Goal: Information Seeking & Learning: Find contact information

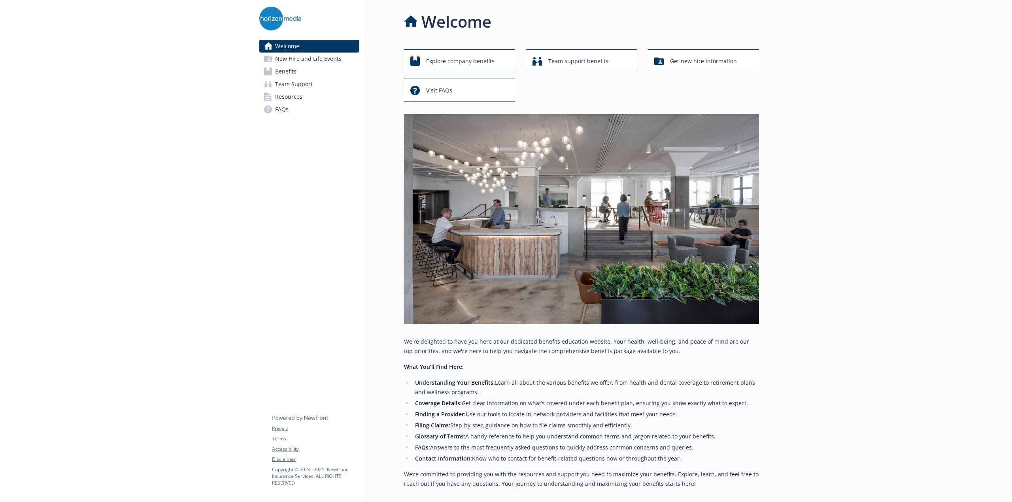
click at [296, 75] on link "Benefits" at bounding box center [309, 71] width 100 height 13
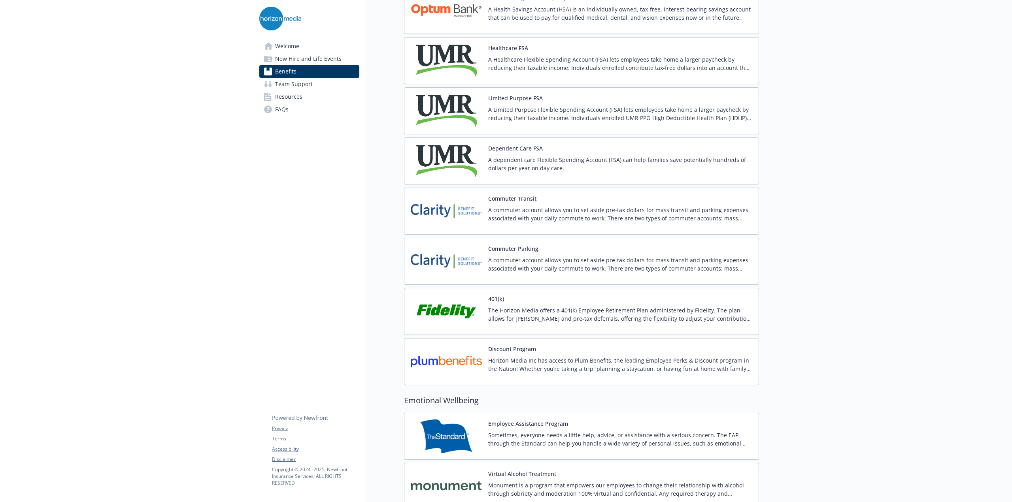
scroll to position [1149, 0]
click at [517, 307] on p "The Horizon Media offers a 401(k) Employee Retirement Plan administered by Fide…" at bounding box center [620, 315] width 264 height 17
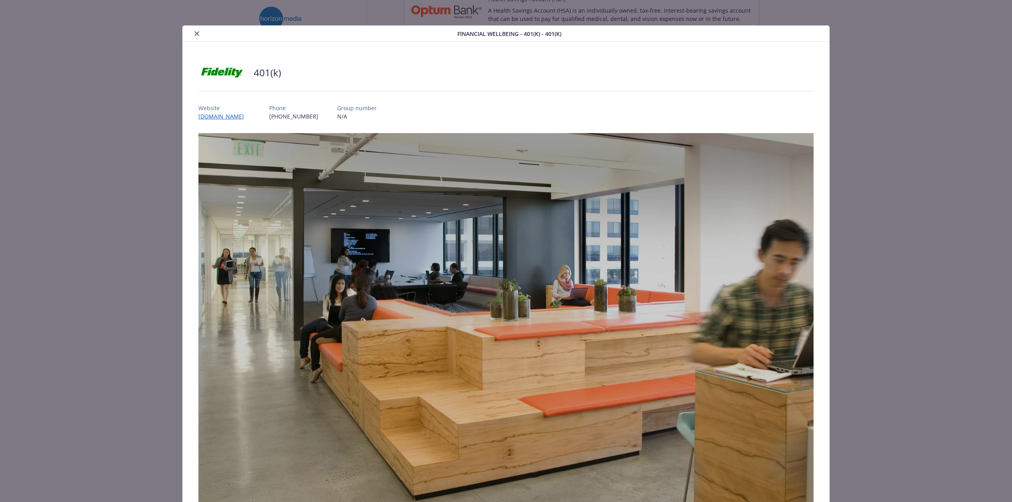
scroll to position [175, 0]
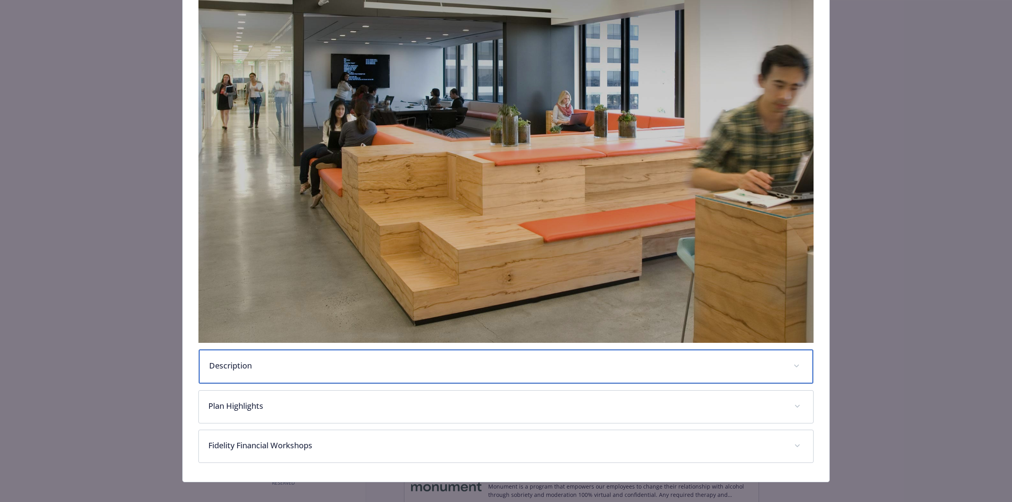
click at [295, 372] on div "Description" at bounding box center [506, 367] width 614 height 34
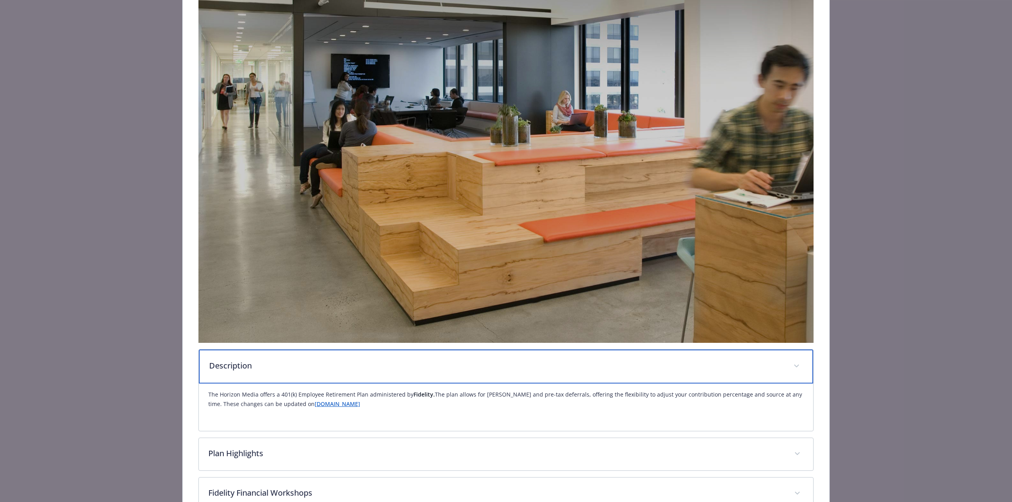
scroll to position [224, 0]
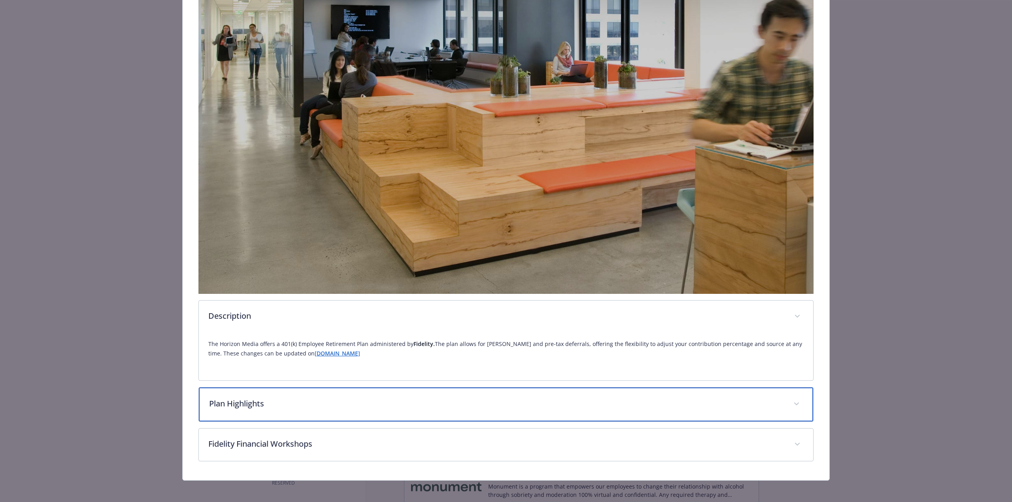
click at [381, 415] on div "Plan Highlights" at bounding box center [506, 405] width 614 height 34
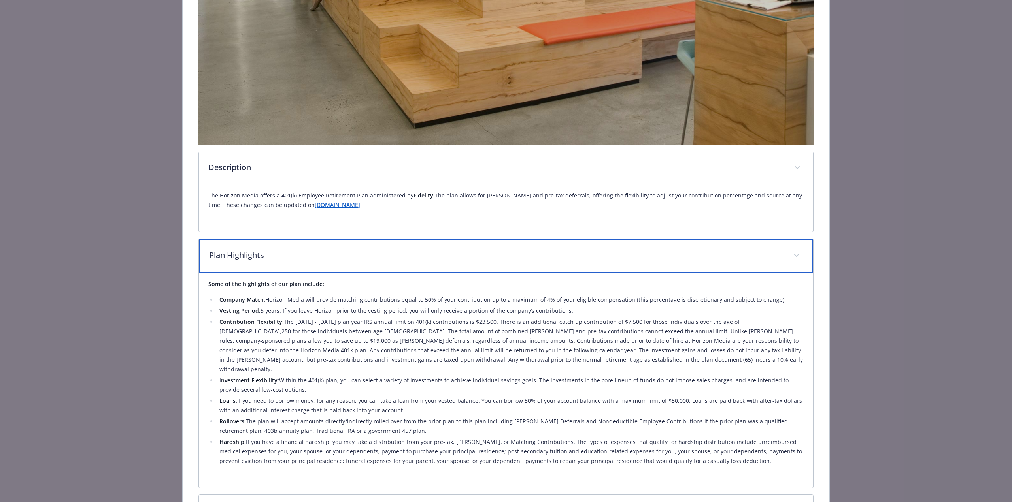
scroll to position [429, 0]
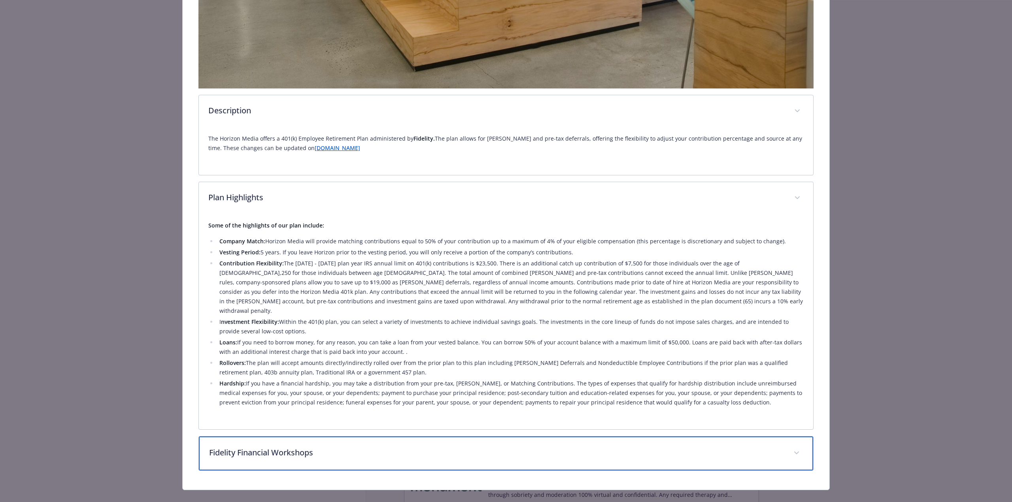
click at [341, 447] on div "Fidelity Financial Workshops" at bounding box center [506, 454] width 614 height 34
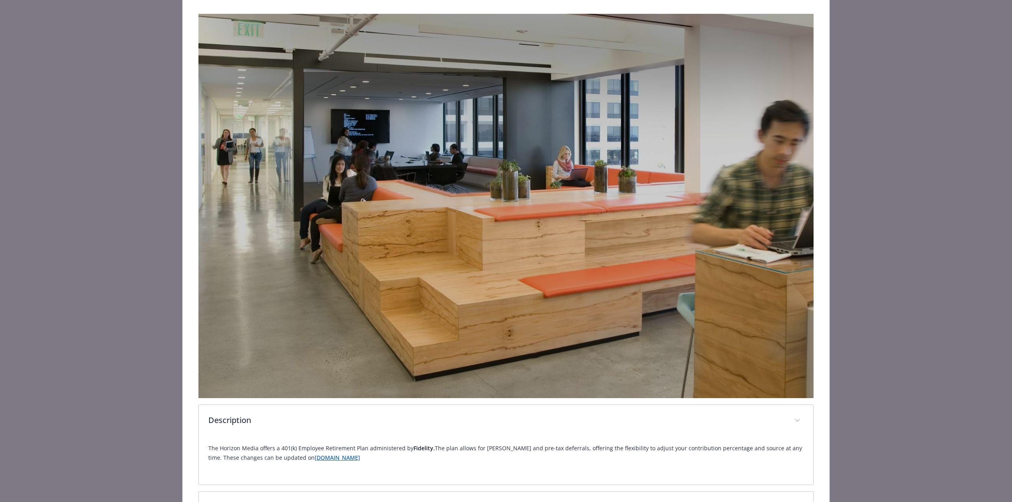
scroll to position [0, 0]
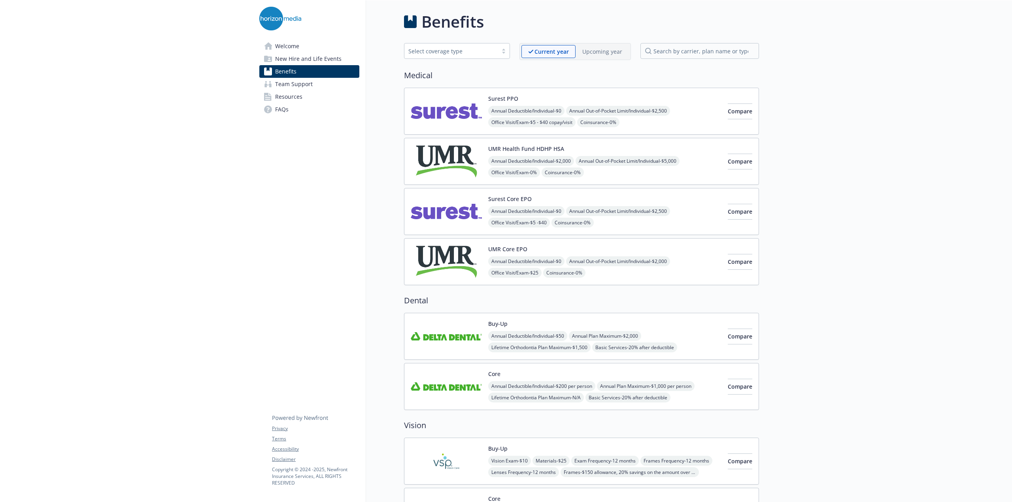
click at [325, 83] on link "Team Support" at bounding box center [309, 84] width 100 height 13
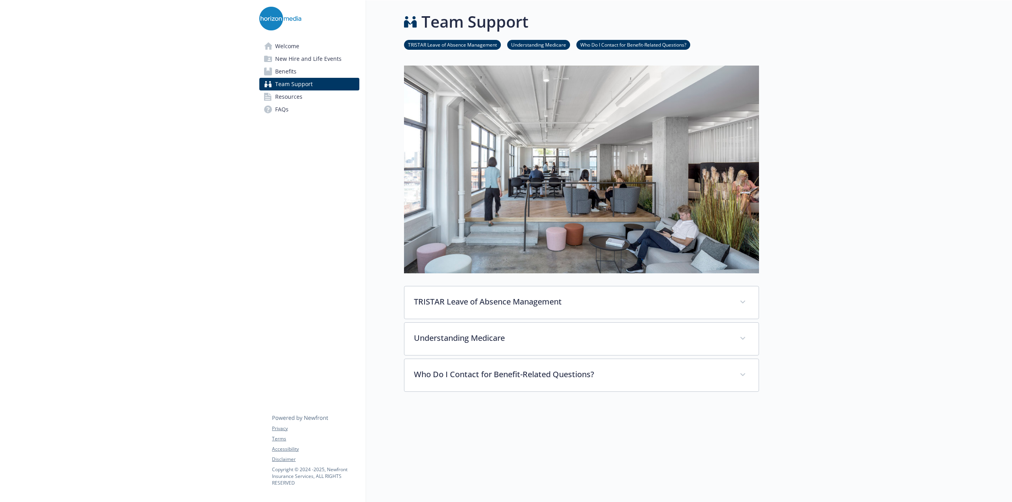
click at [298, 50] on span "Welcome" at bounding box center [287, 46] width 24 height 13
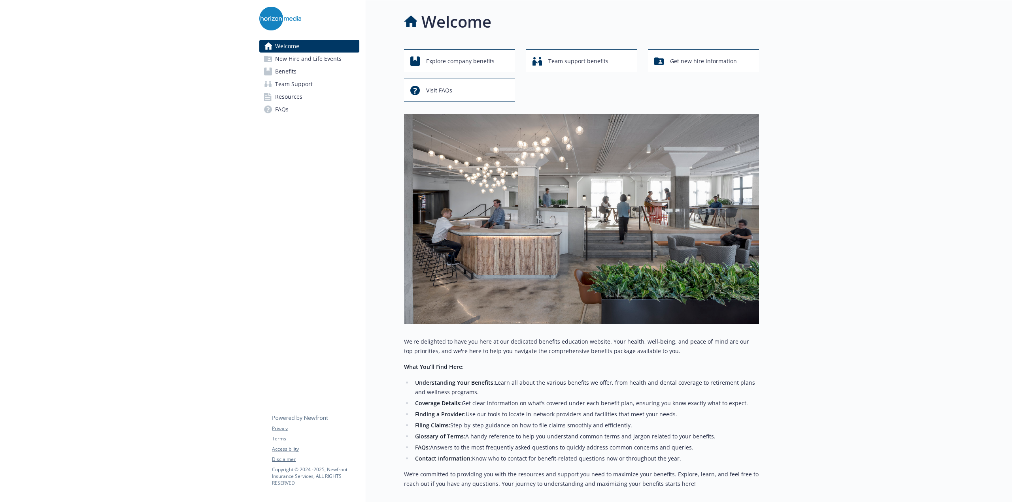
click at [848, 196] on div at bounding box center [885, 289] width 253 height 578
click at [296, 68] on link "Benefits" at bounding box center [309, 71] width 100 height 13
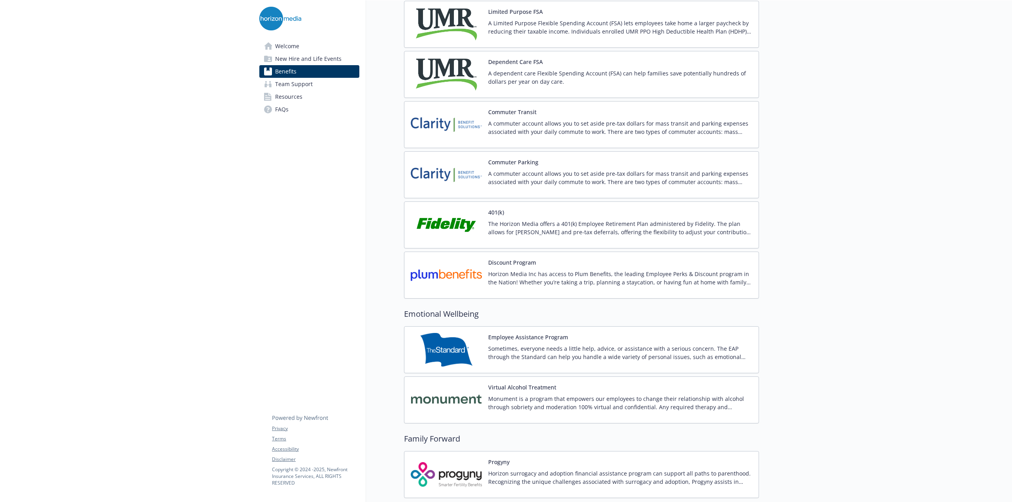
scroll to position [1236, 0]
click at [481, 230] on div "401(k) The Horizon Media offers a 401(k) Employee Retirement Plan administered …" at bounding box center [581, 226] width 341 height 34
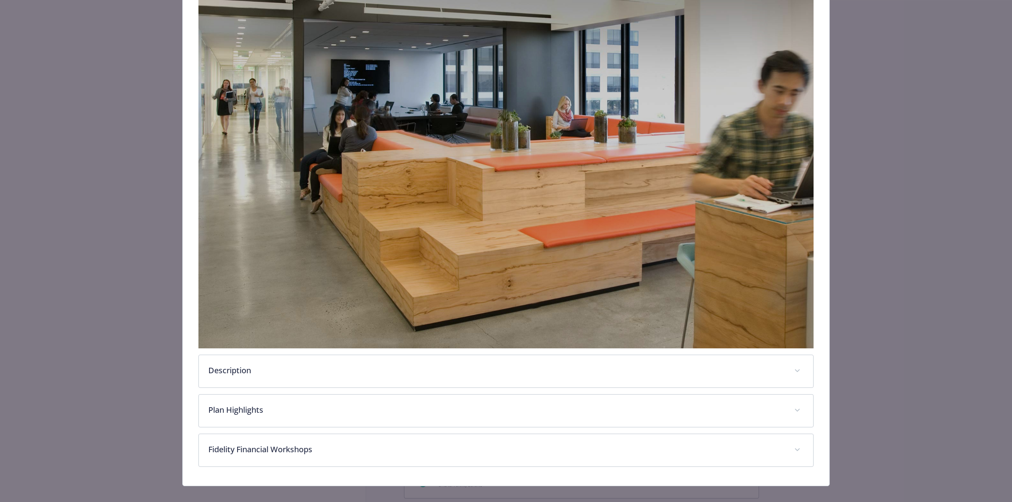
scroll to position [175, 0]
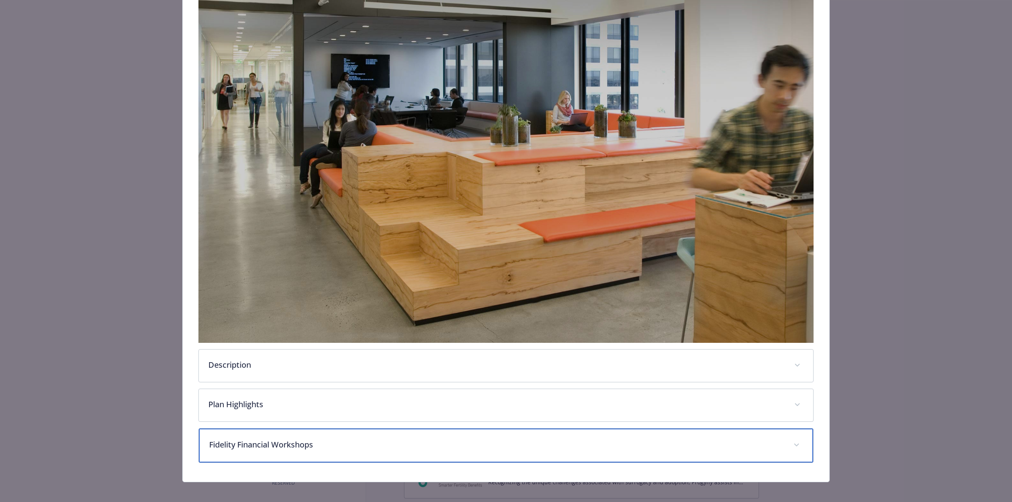
click at [284, 433] on div "Fidelity Financial Workshops" at bounding box center [506, 446] width 614 height 34
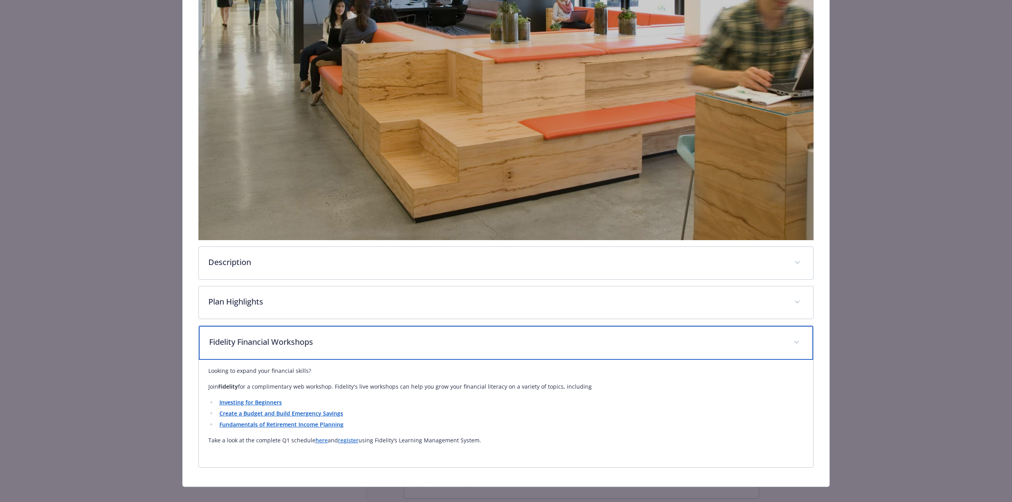
scroll to position [284, 0]
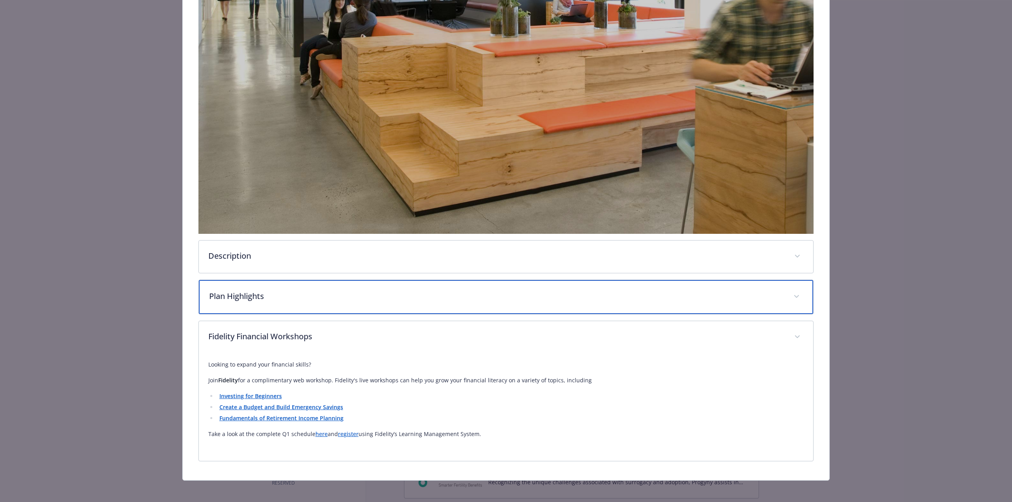
click at [260, 306] on div "Plan Highlights" at bounding box center [506, 297] width 614 height 34
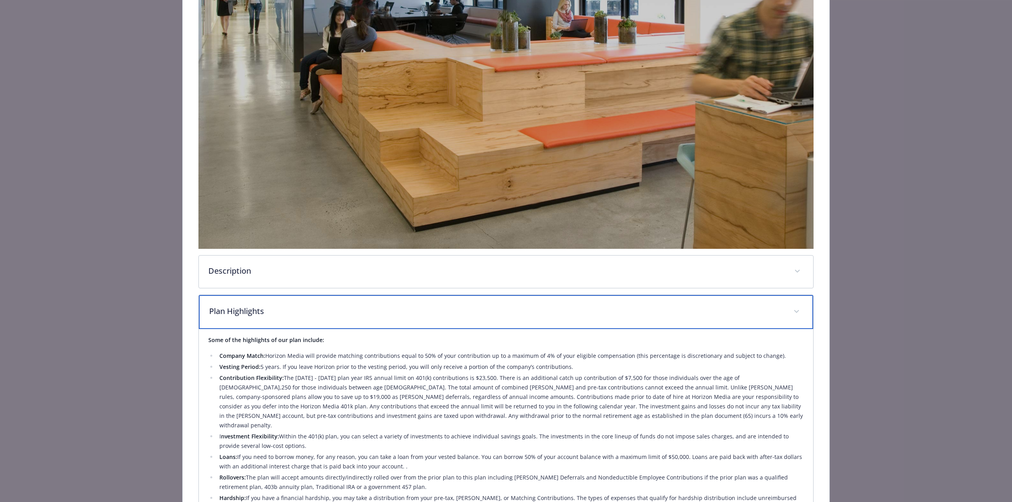
scroll to position [259, 0]
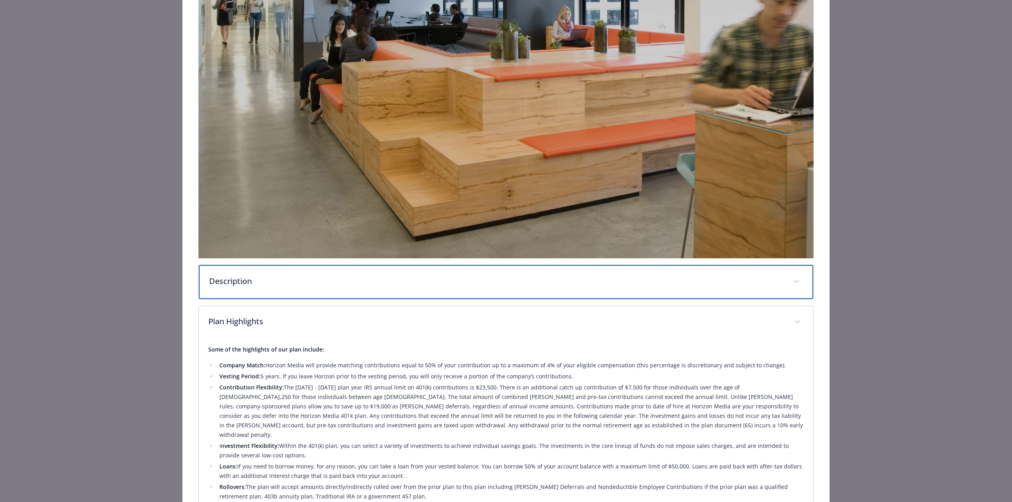
click at [358, 265] on div "Description" at bounding box center [506, 282] width 614 height 34
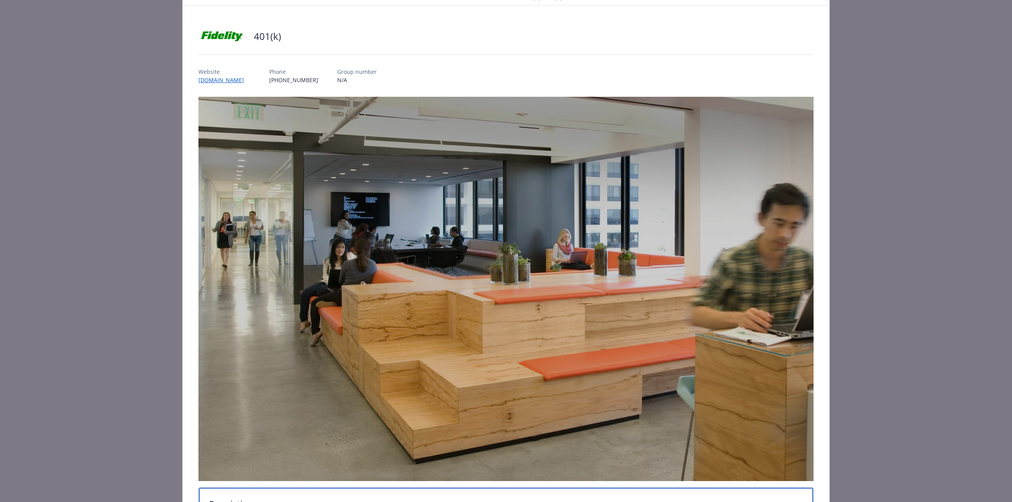
scroll to position [0, 0]
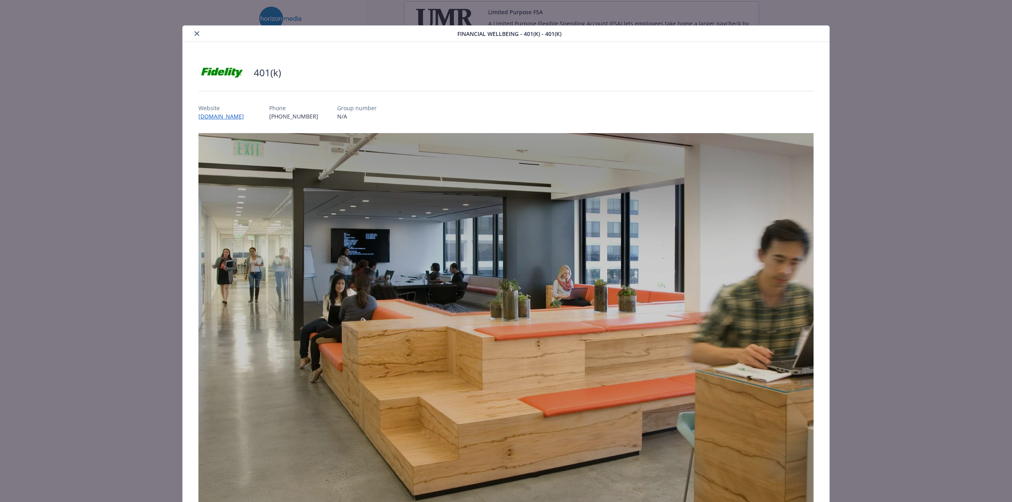
click at [193, 29] on button "close" at bounding box center [196, 33] width 9 height 9
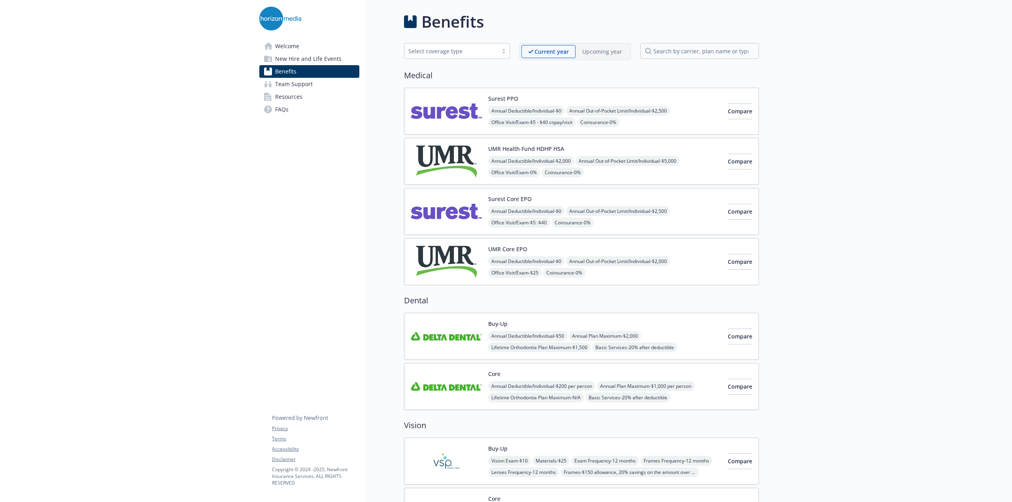
click at [290, 47] on span "Welcome" at bounding box center [287, 46] width 24 height 13
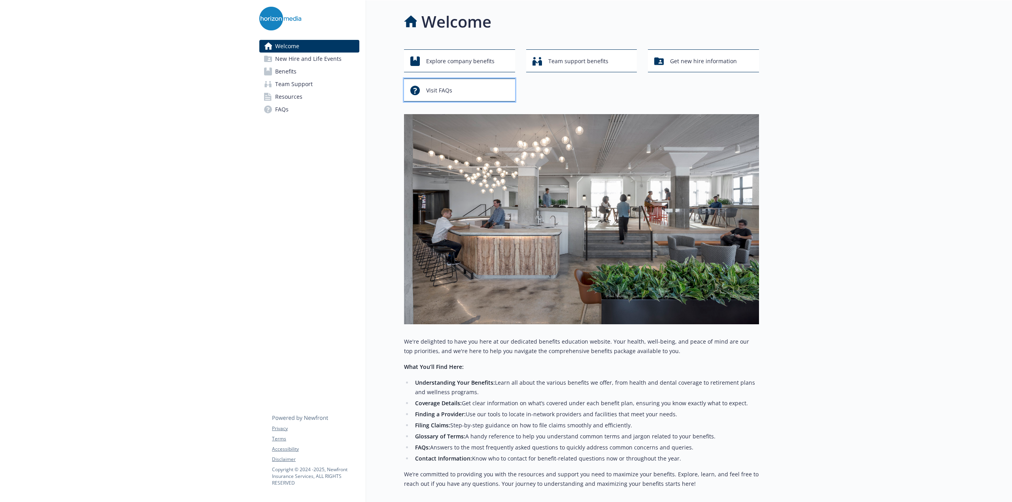
click at [494, 88] on div "Visit FAQs" at bounding box center [460, 90] width 101 height 15
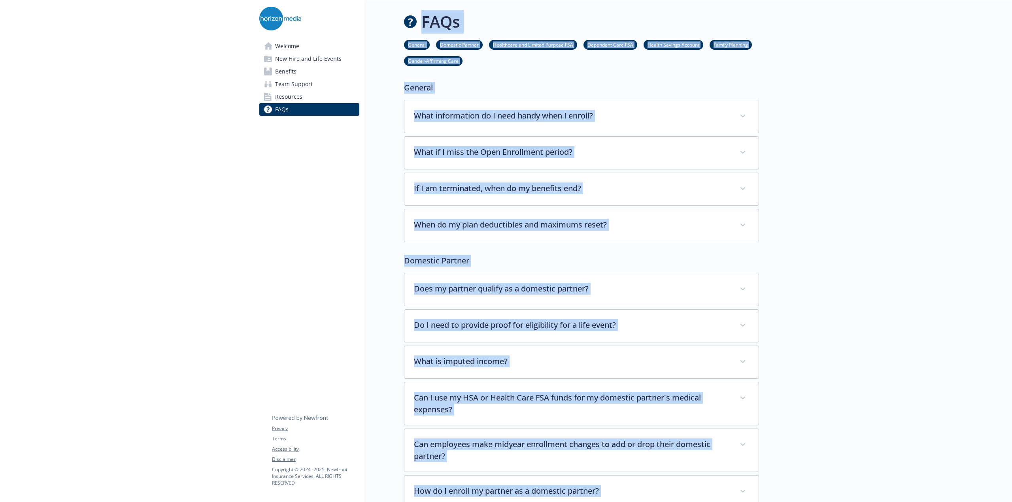
drag, startPoint x: 494, startPoint y: 88, endPoint x: 817, endPoint y: 145, distance: 327.5
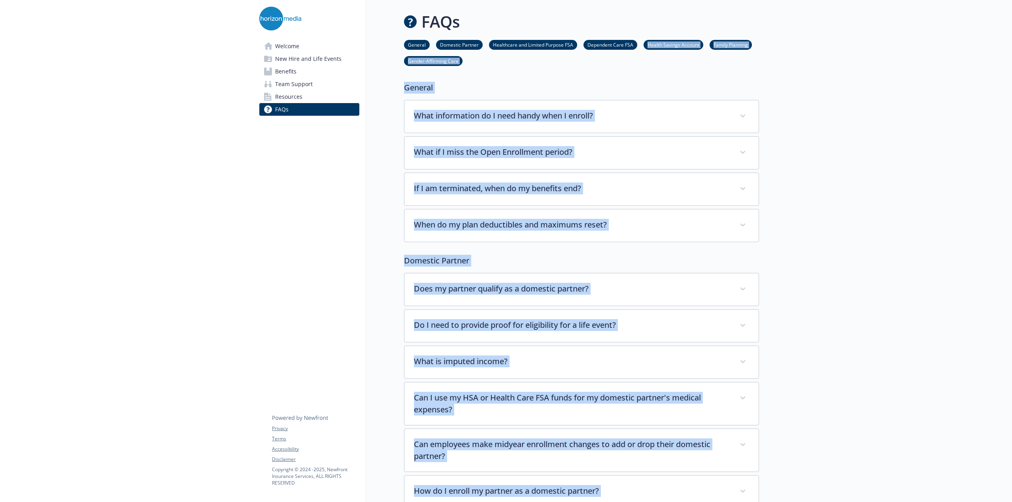
drag, startPoint x: 616, startPoint y: 59, endPoint x: 945, endPoint y: -21, distance: 338.5
click at [945, 0] on html "Skip to main content Welcome New Hire and Life Events Benefits Team Support Res…" at bounding box center [506, 251] width 1012 height 502
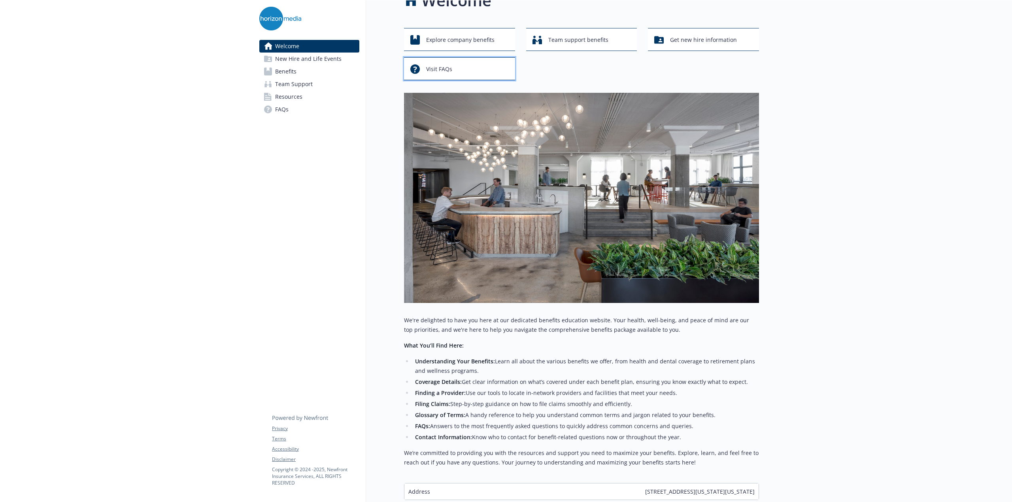
click at [475, 68] on div "Visit FAQs" at bounding box center [460, 69] width 101 height 15
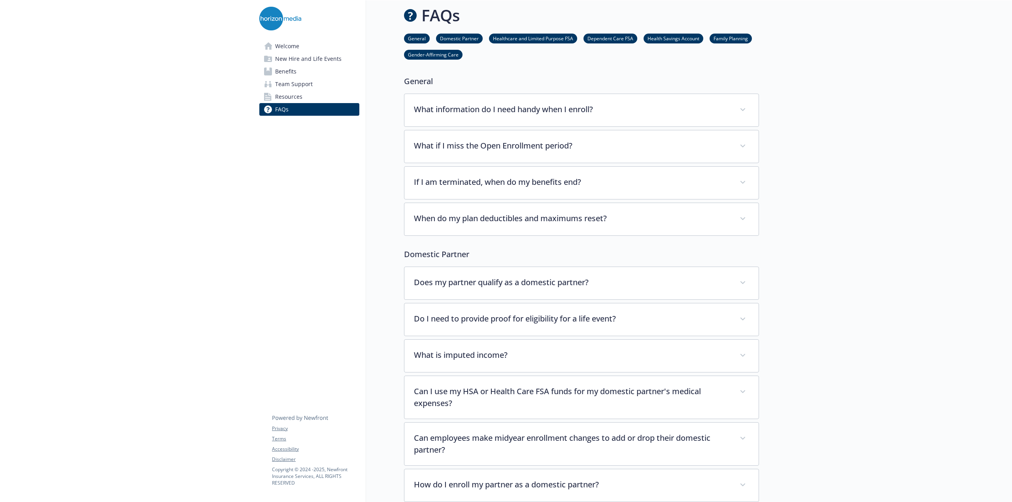
scroll to position [21, 0]
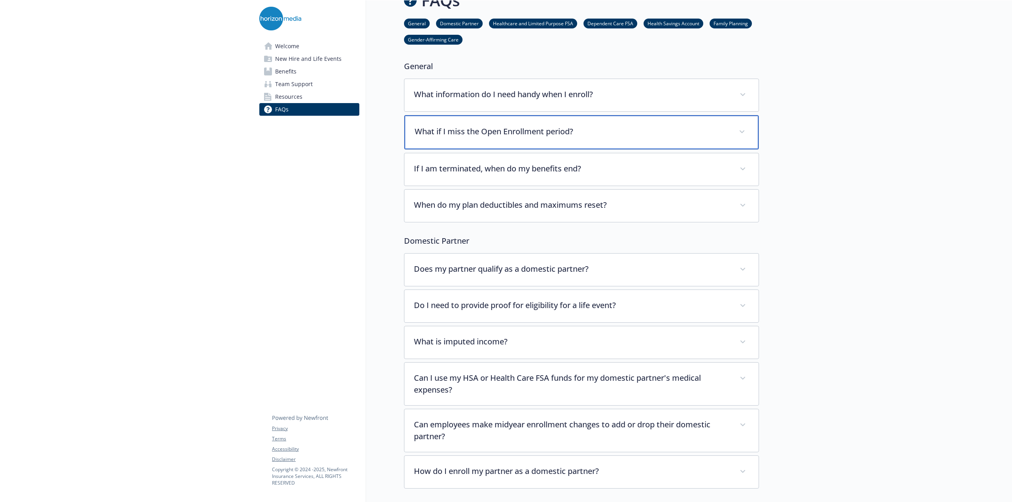
click at [686, 127] on p "What if I miss the Open Enrollment period?" at bounding box center [572, 132] width 315 height 12
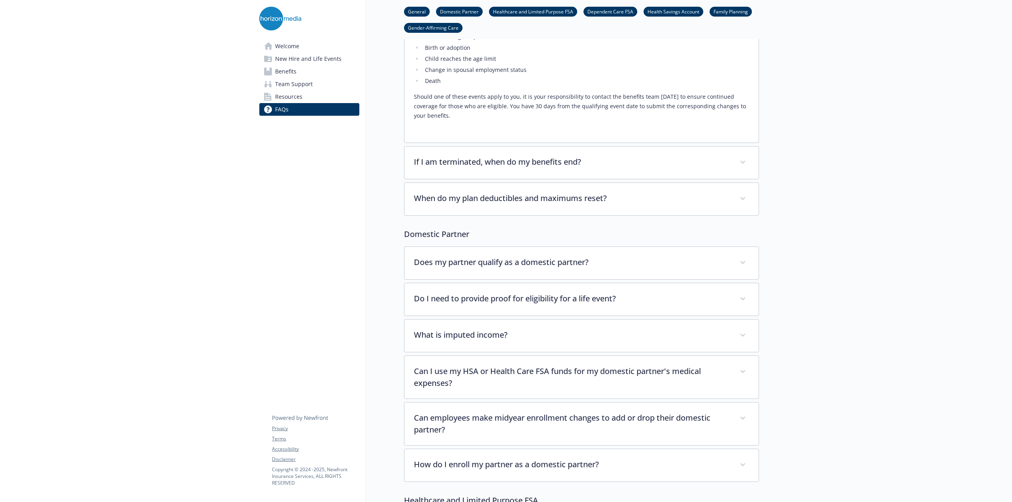
scroll to position [210, 0]
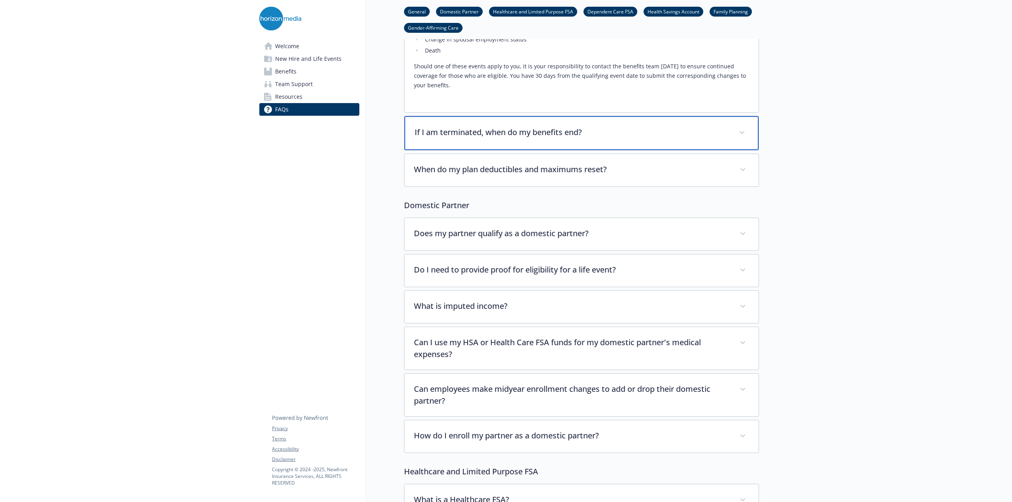
click at [736, 118] on div "If I am terminated, when do my benefits end?" at bounding box center [581, 133] width 354 height 34
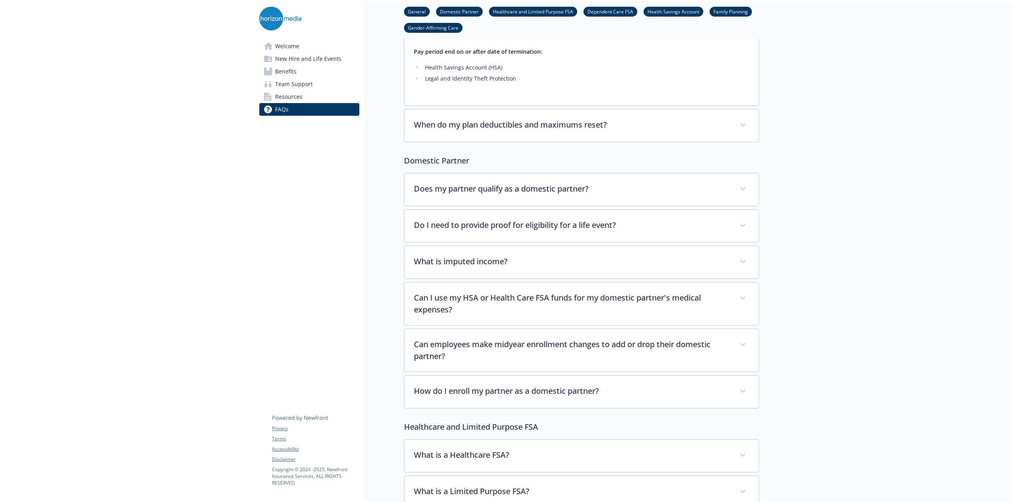
scroll to position [553, 0]
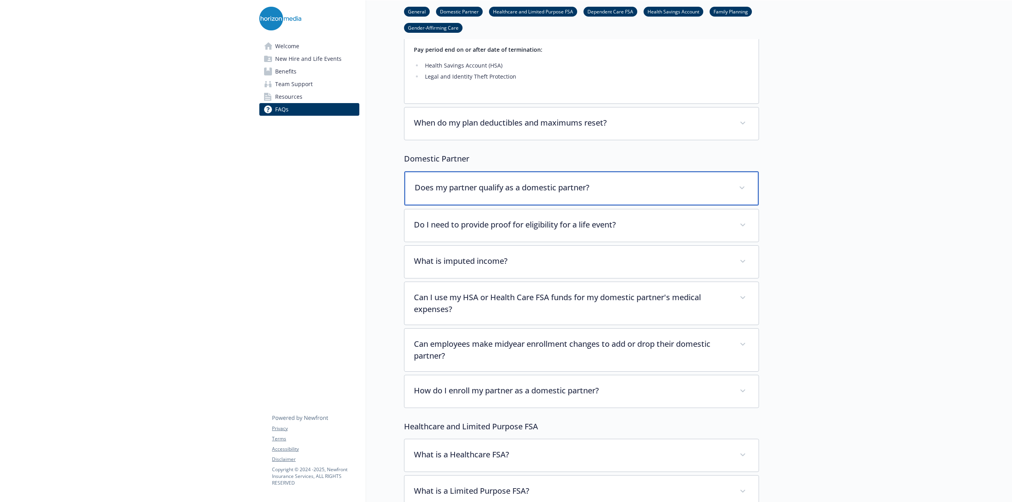
click at [676, 199] on div "Does my partner qualify as a domestic partner?" at bounding box center [581, 189] width 354 height 34
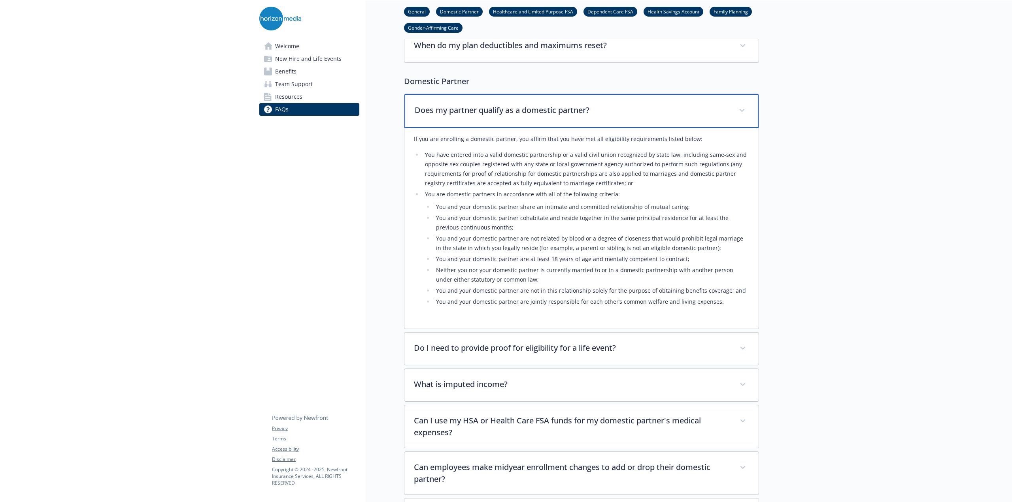
scroll to position [630, 0]
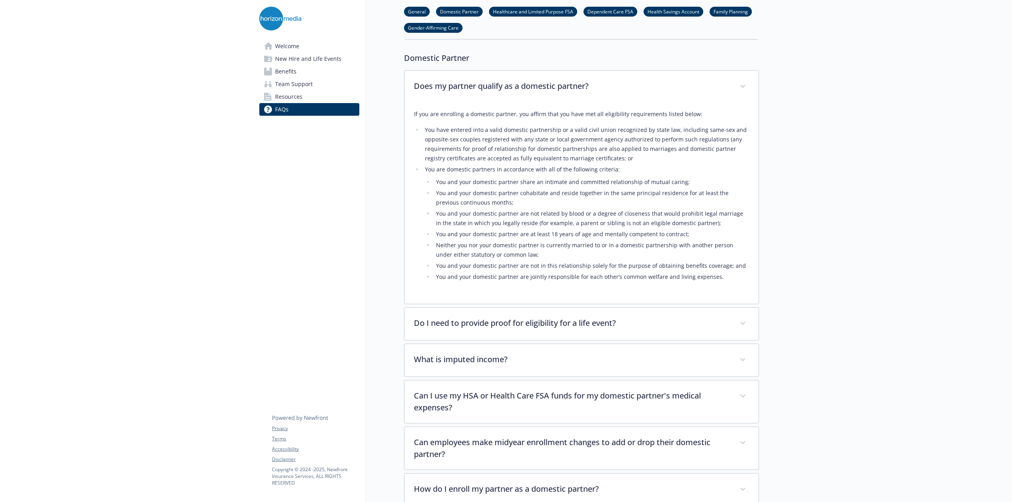
scroll to position [661, 0]
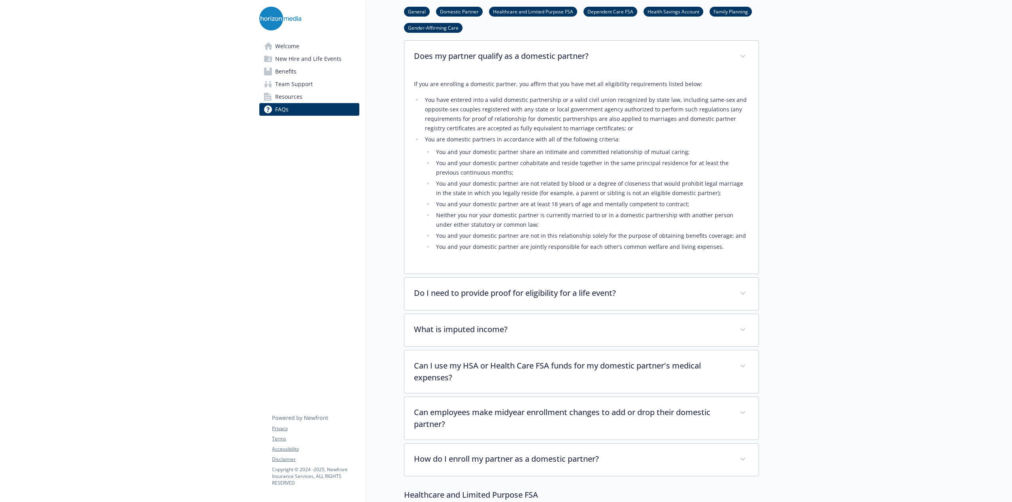
scroll to position [684, 0]
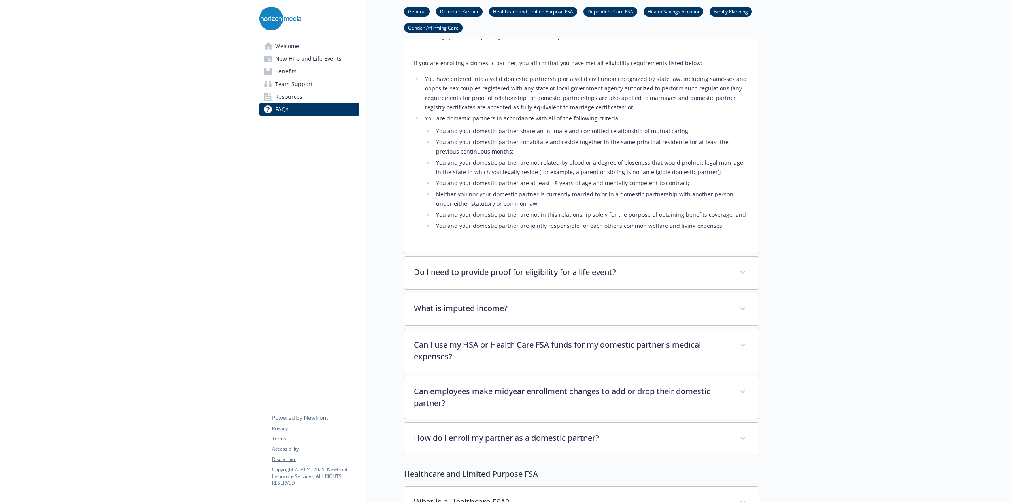
scroll to position [726, 3]
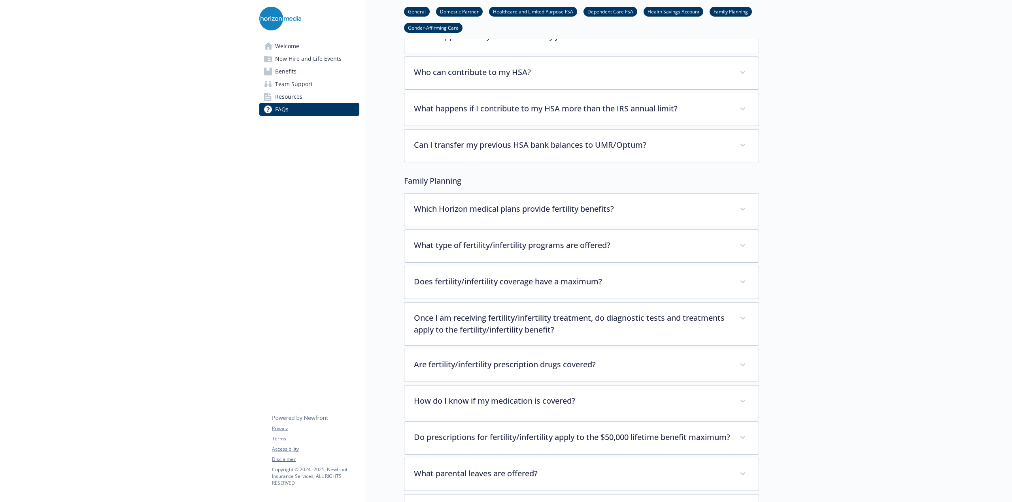
scroll to position [2444, 3]
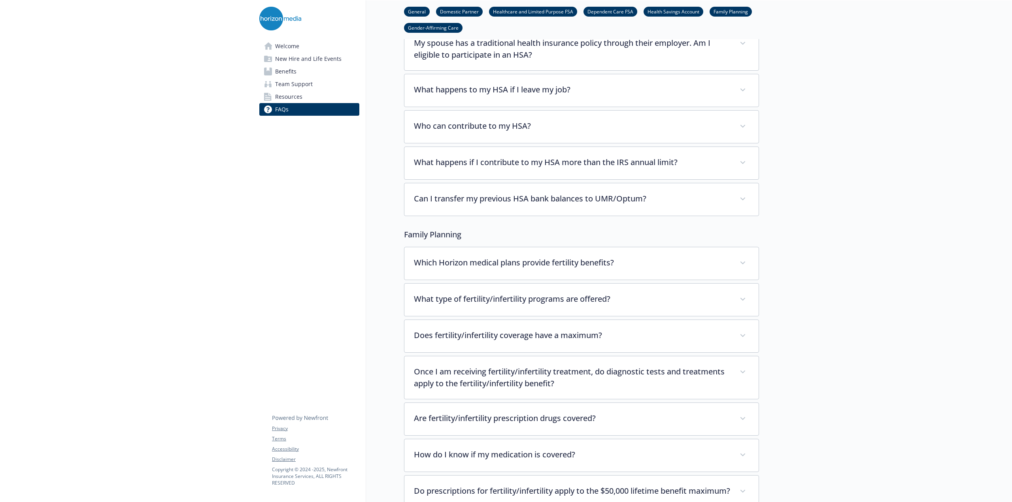
click at [304, 69] on link "Benefits" at bounding box center [309, 71] width 100 height 13
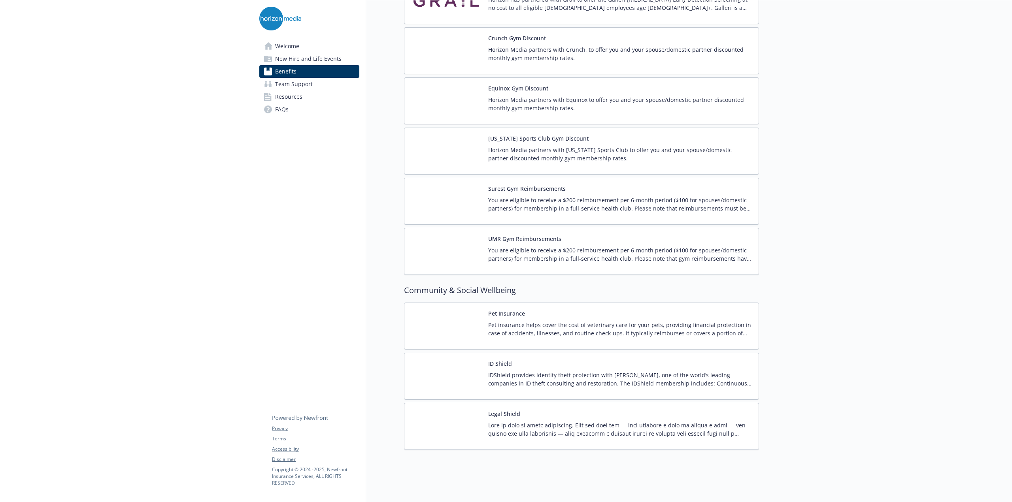
scroll to position [1194, 3]
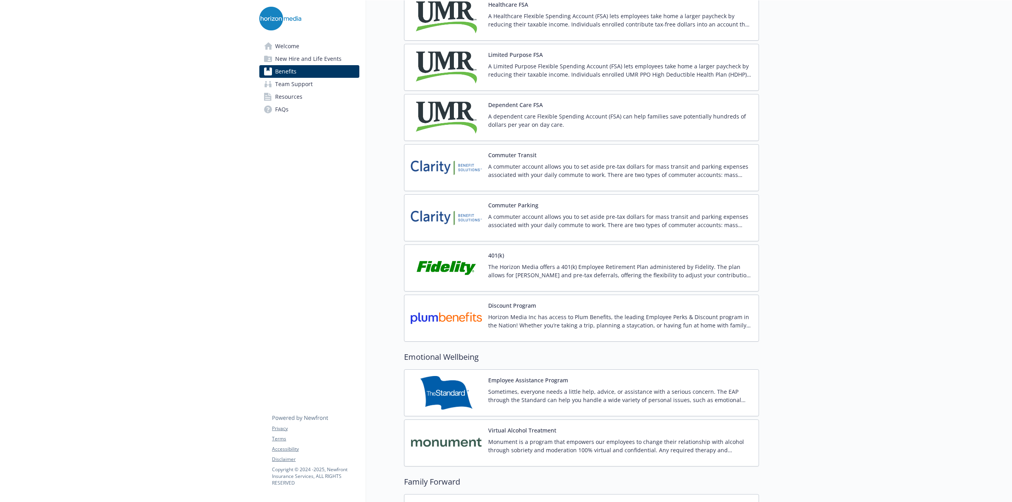
click at [675, 270] on p "The Horizon Media offers a 401(k) Employee Retirement Plan administered by Fide…" at bounding box center [620, 271] width 264 height 17
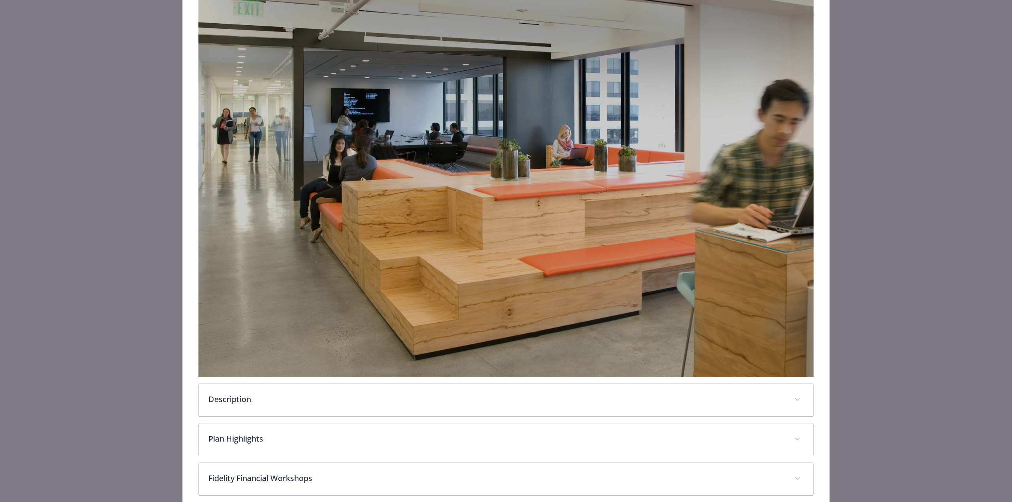
scroll to position [175, 0]
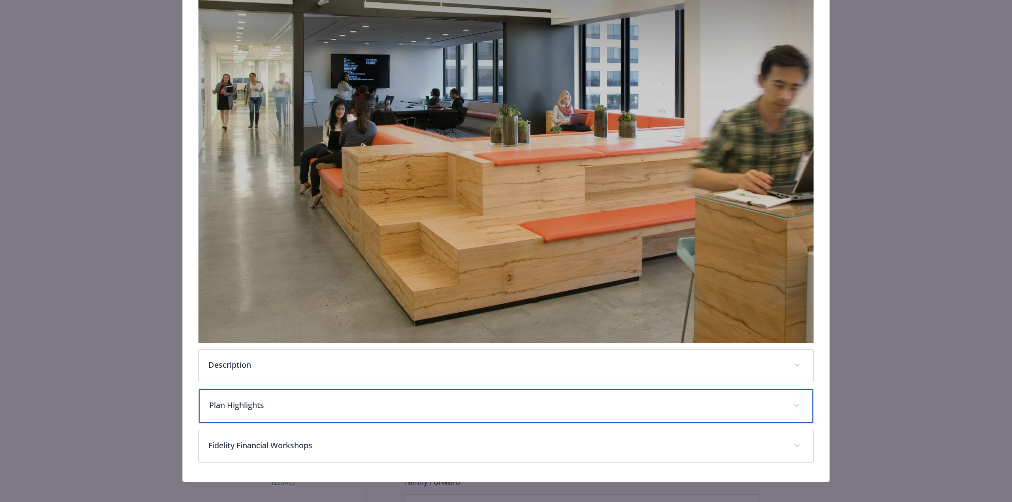
click at [296, 414] on div "Plan Highlights" at bounding box center [506, 406] width 614 height 34
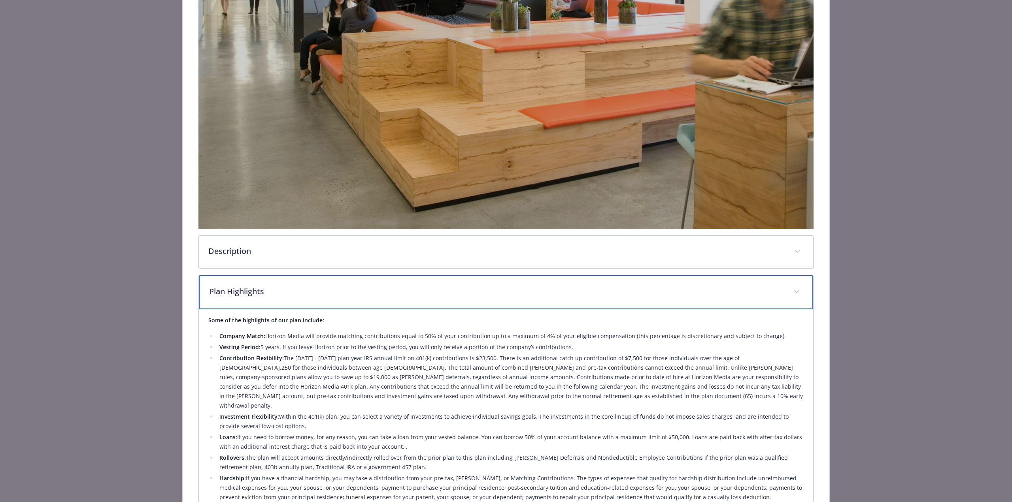
scroll to position [281, 0]
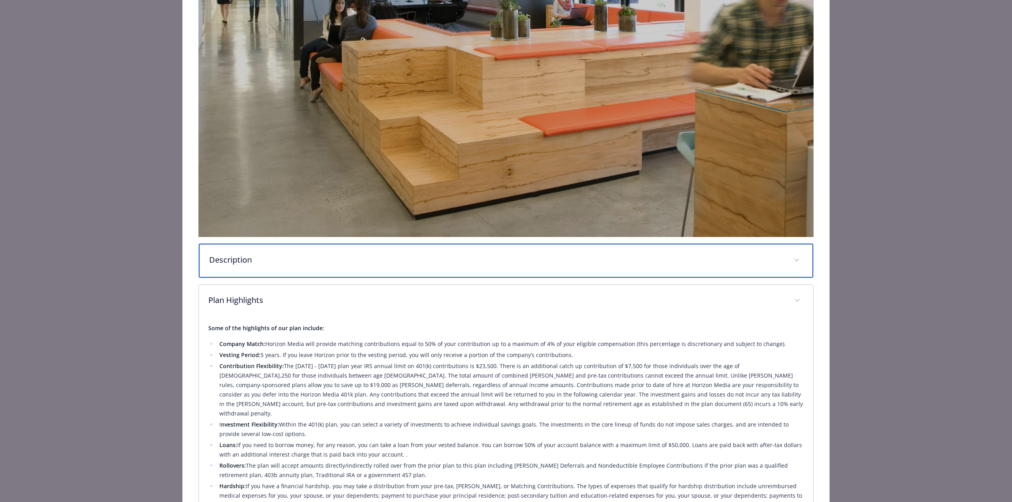
click at [367, 251] on div "Description" at bounding box center [506, 261] width 614 height 34
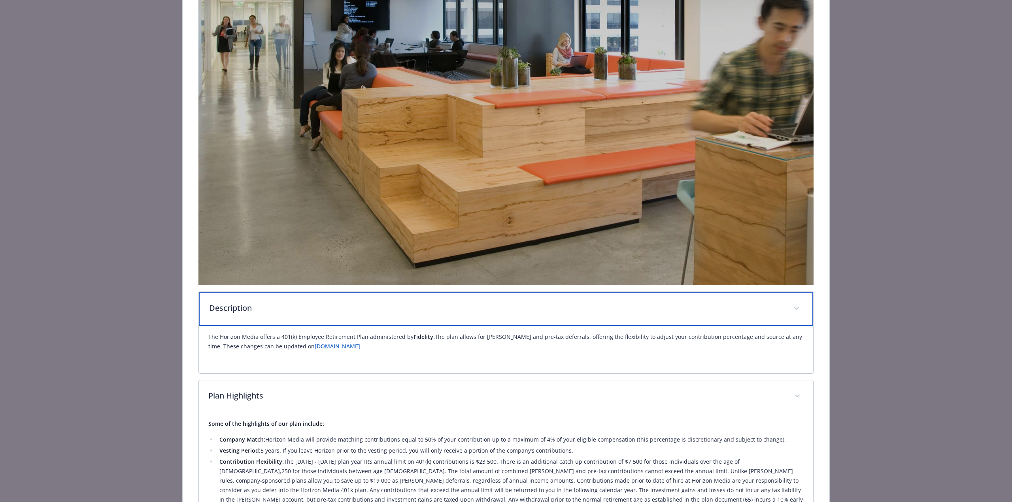
scroll to position [232, 0]
click at [377, 303] on p "Description" at bounding box center [496, 309] width 575 height 12
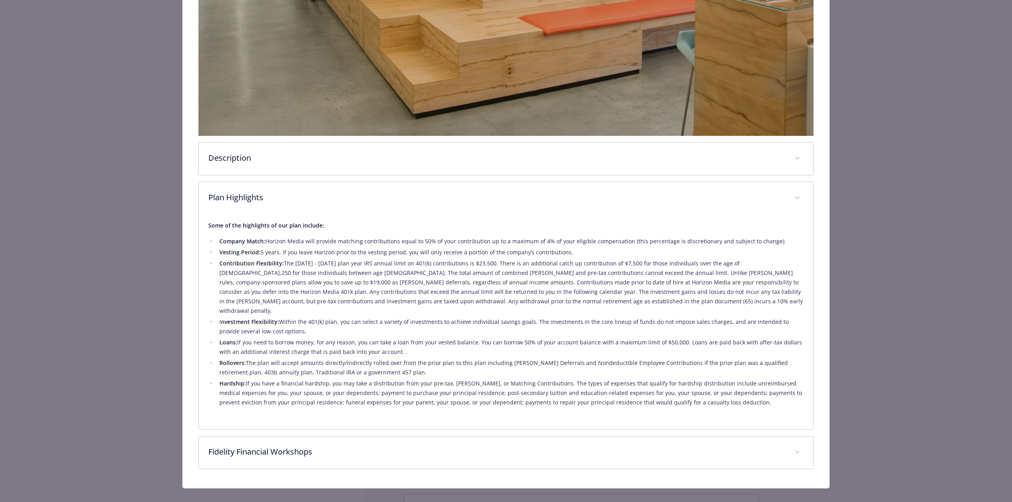
scroll to position [380, 0]
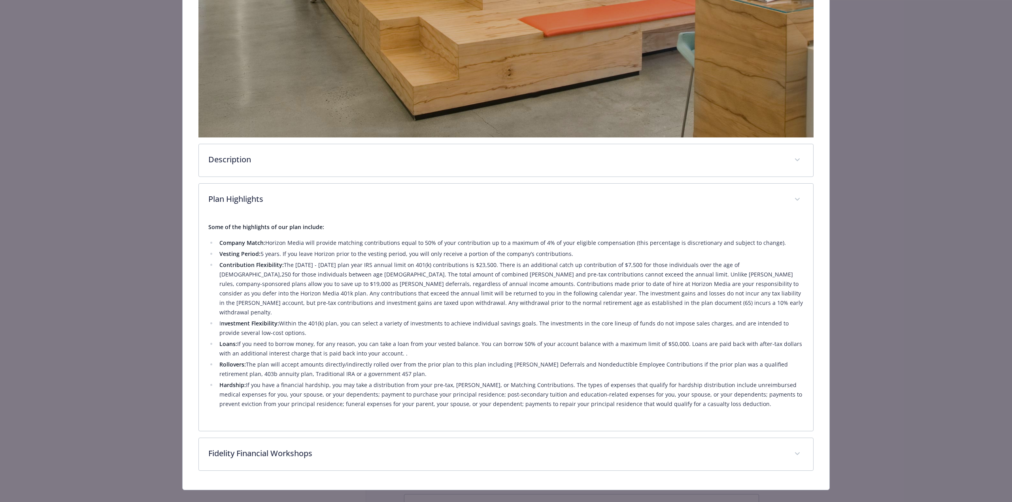
click at [379, 424] on div "Description The Horizon Media offers a 401(k) Employee Retirement Plan administ…" at bounding box center [505, 112] width 615 height 718
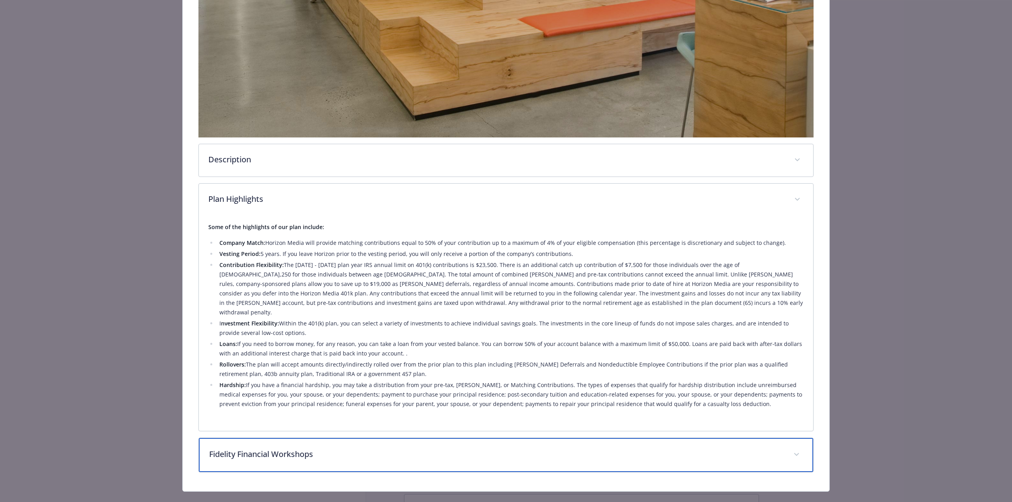
click at [381, 449] on p "Fidelity Financial Workshops" at bounding box center [496, 455] width 575 height 12
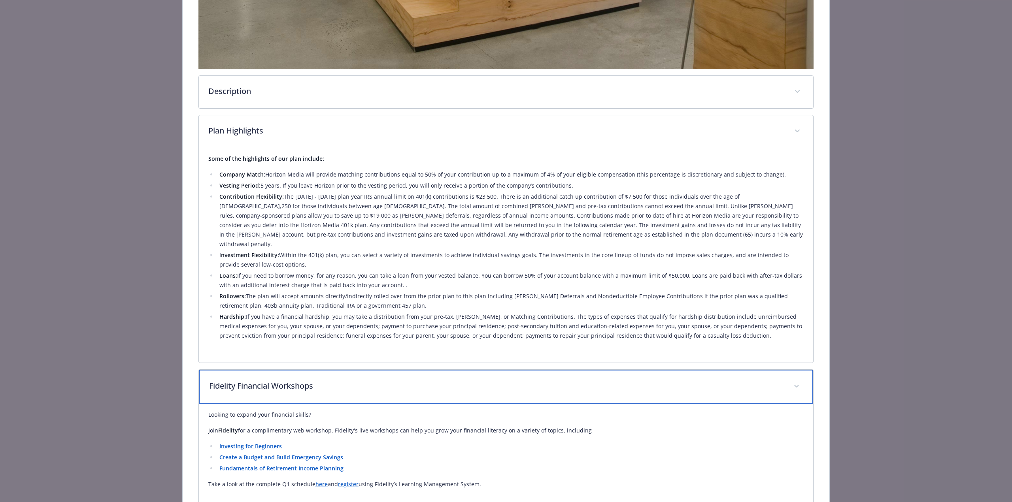
scroll to position [489, 0]
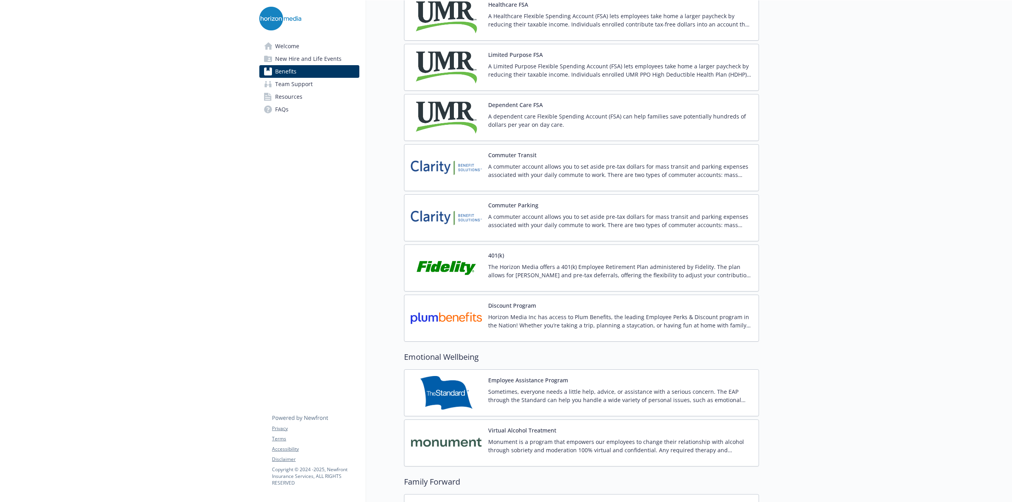
drag, startPoint x: 850, startPoint y: 47, endPoint x: 728, endPoint y: 143, distance: 155.3
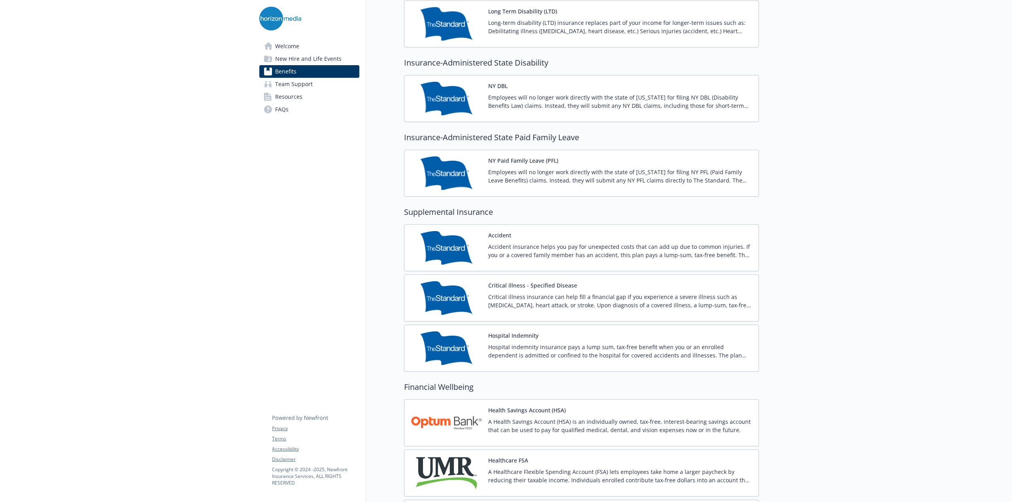
scroll to position [624, 3]
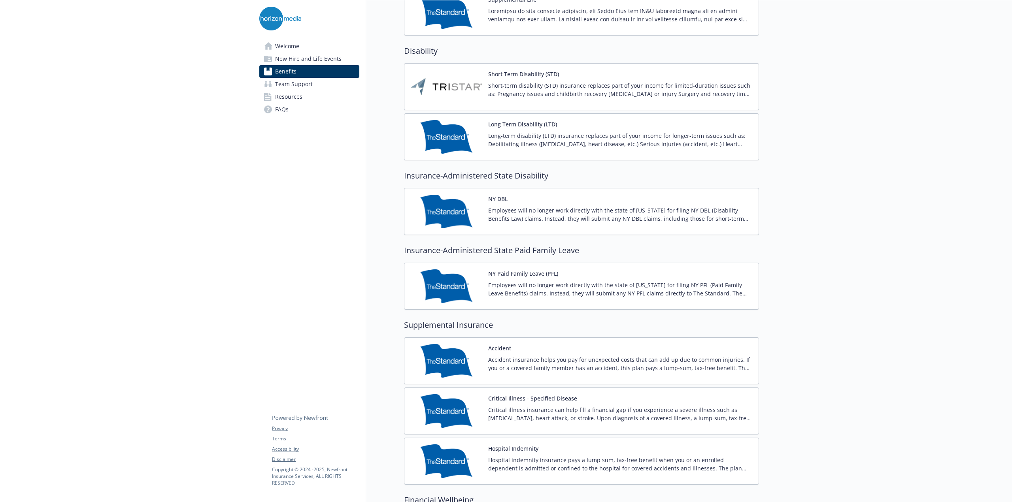
click at [310, 50] on link "Welcome" at bounding box center [309, 46] width 100 height 13
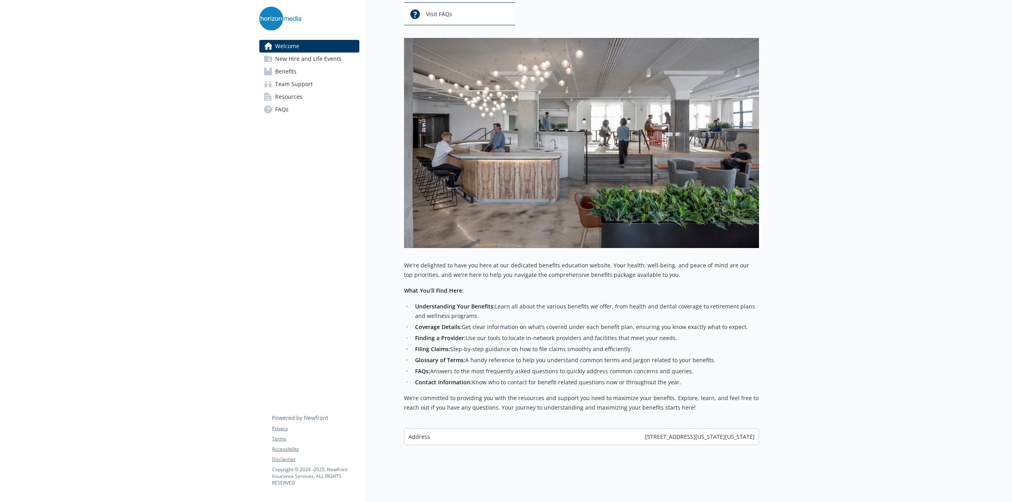
scroll to position [0, 3]
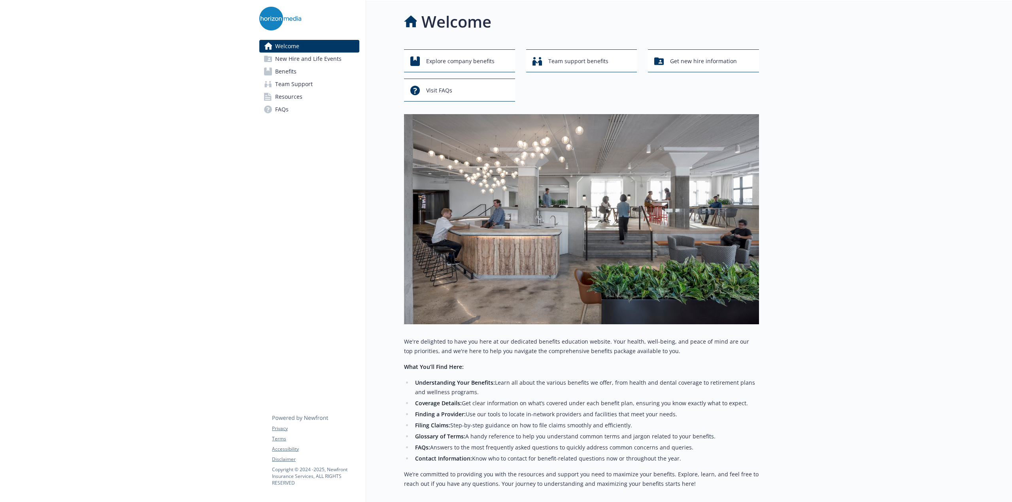
click at [715, 73] on div "Explore company benefits Team support benefits Get new hire information Visit F…" at bounding box center [581, 75] width 355 height 52
click at [717, 68] on span "Get new hire information" at bounding box center [703, 61] width 67 height 15
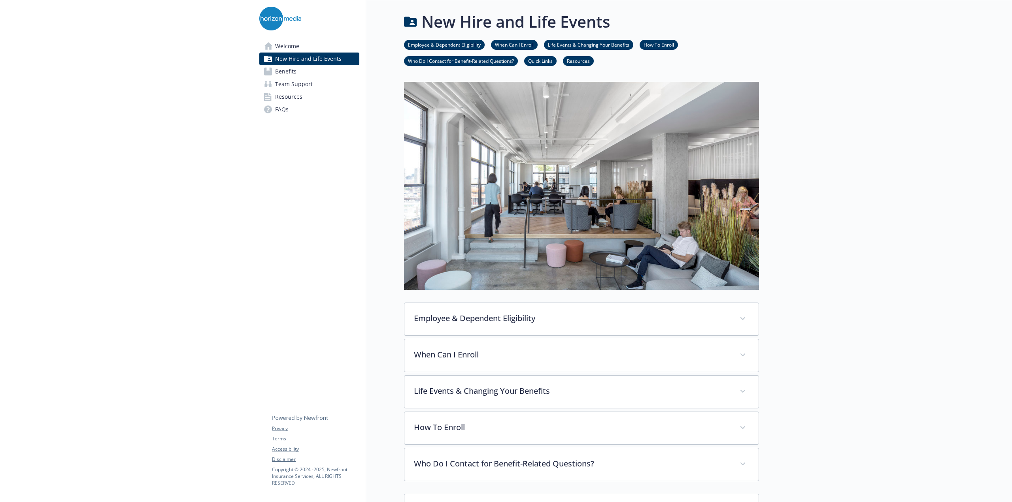
click at [329, 69] on link "Benefits" at bounding box center [309, 71] width 100 height 13
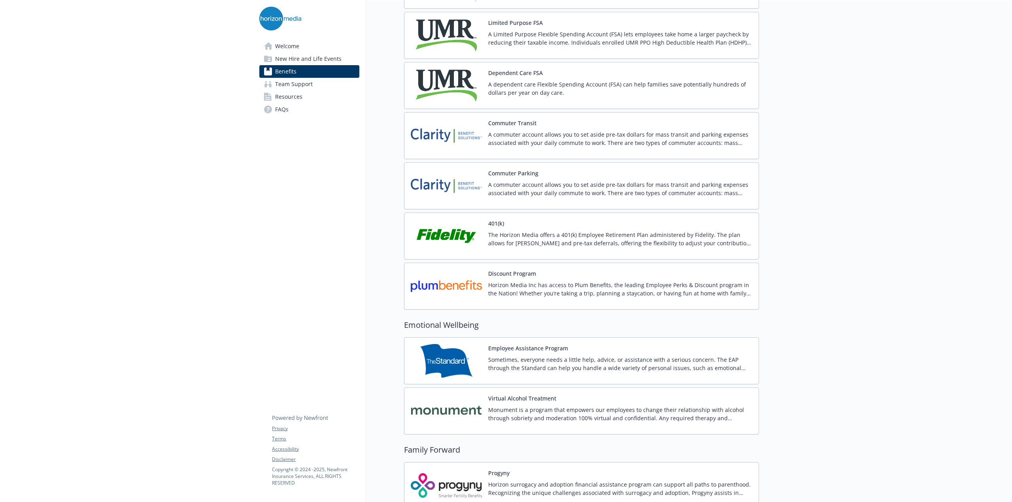
click at [266, 88] on link "Team Support" at bounding box center [309, 84] width 100 height 13
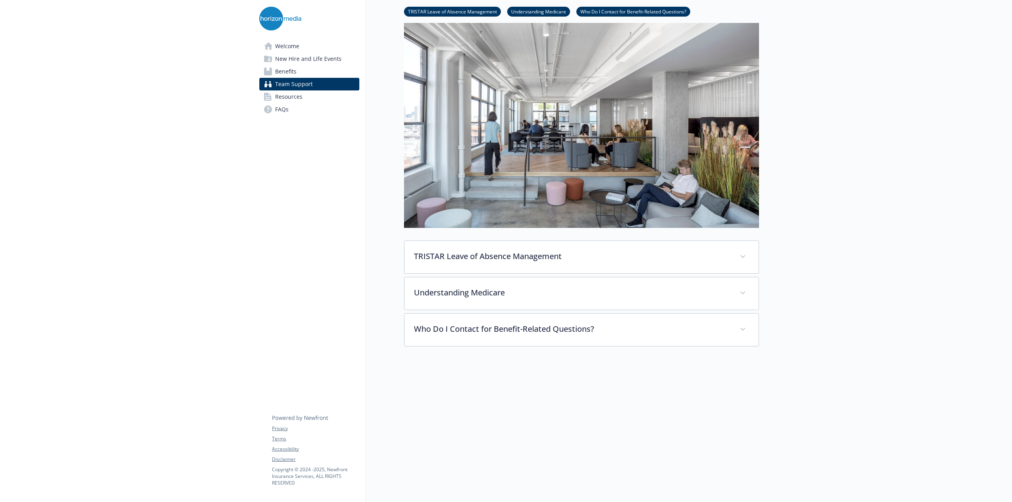
click at [275, 106] on span "FAQs" at bounding box center [281, 109] width 13 height 13
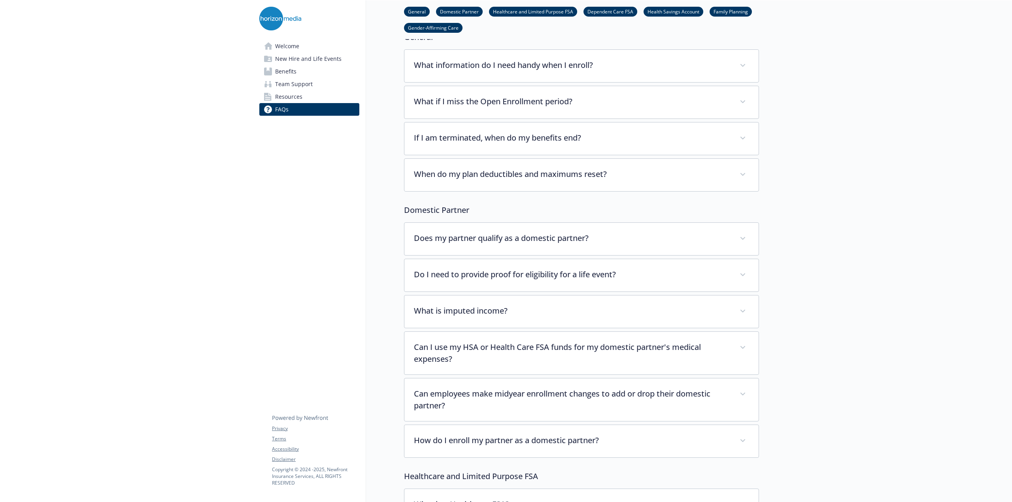
click at [296, 84] on span "Team Support" at bounding box center [294, 84] width 38 height 13
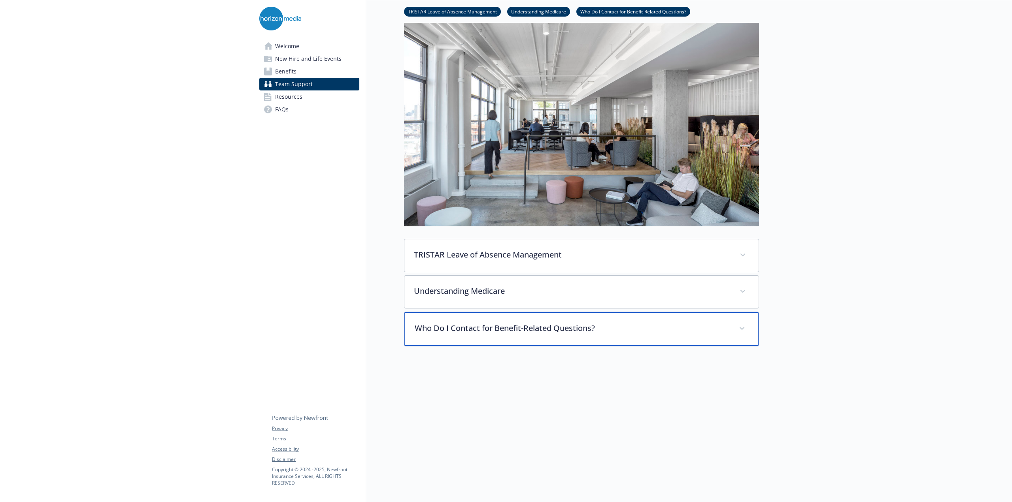
click at [555, 338] on div "Who Do I Contact for Benefit-Related Questions?" at bounding box center [581, 329] width 354 height 34
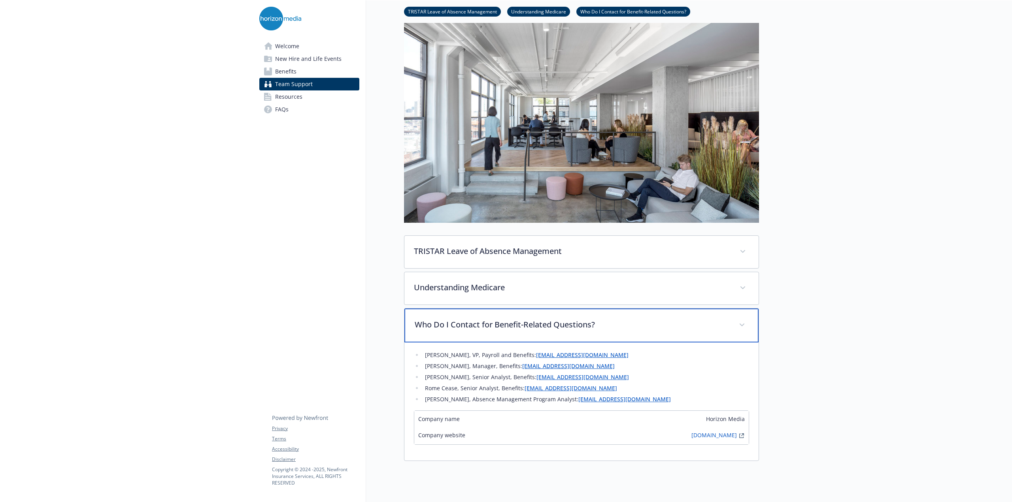
scroll to position [85, 3]
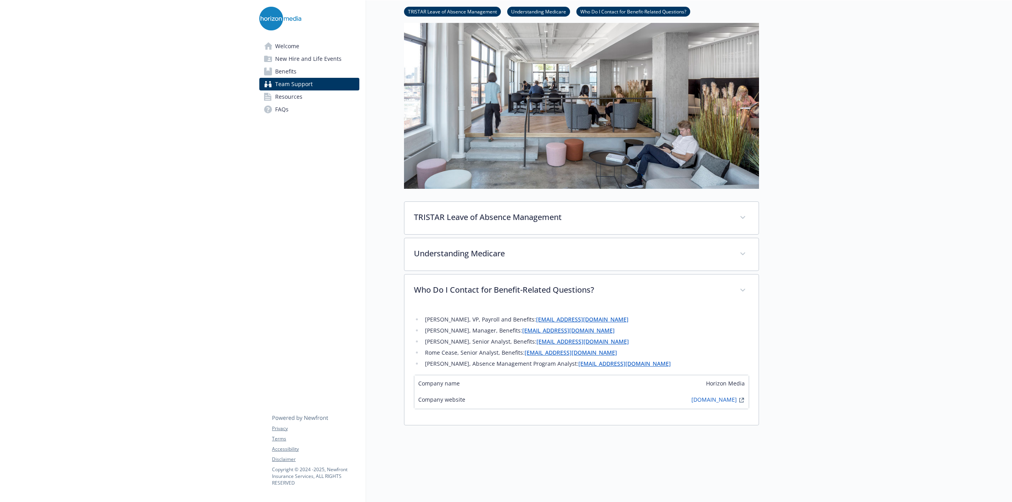
click at [332, 299] on div "Welcome New Hire and Life Events Benefits Team Support Resources FAQs Privacy T…" at bounding box center [309, 249] width 113 height 666
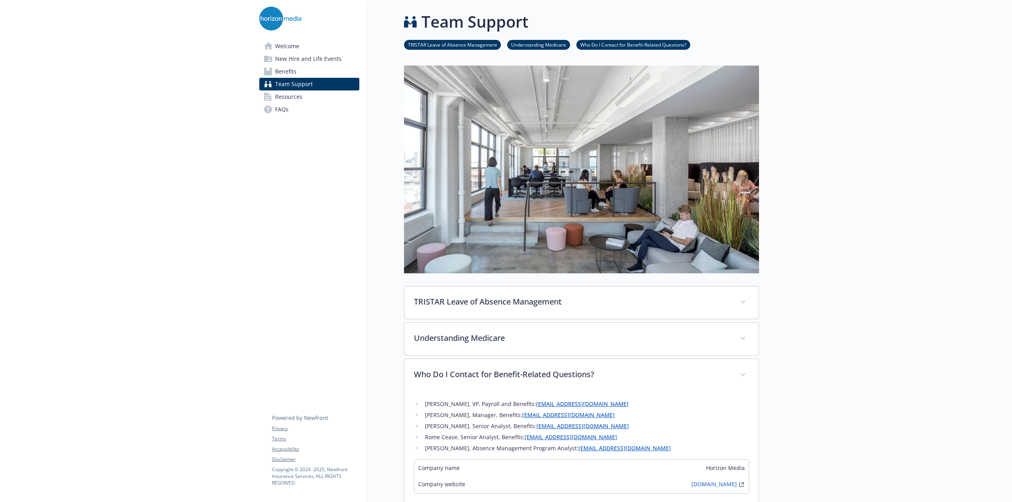
click at [292, 45] on span "Welcome" at bounding box center [287, 46] width 24 height 13
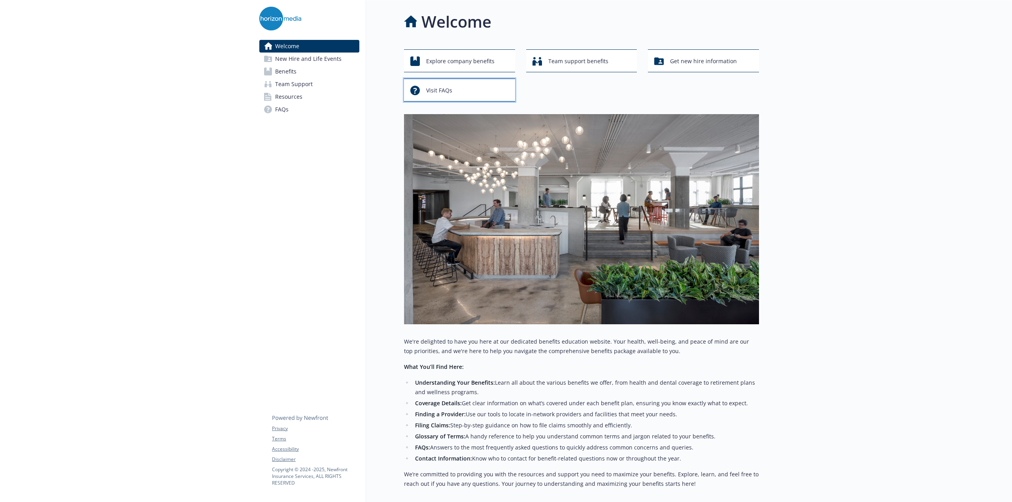
click at [468, 82] on button "Visit FAQs" at bounding box center [459, 90] width 111 height 23
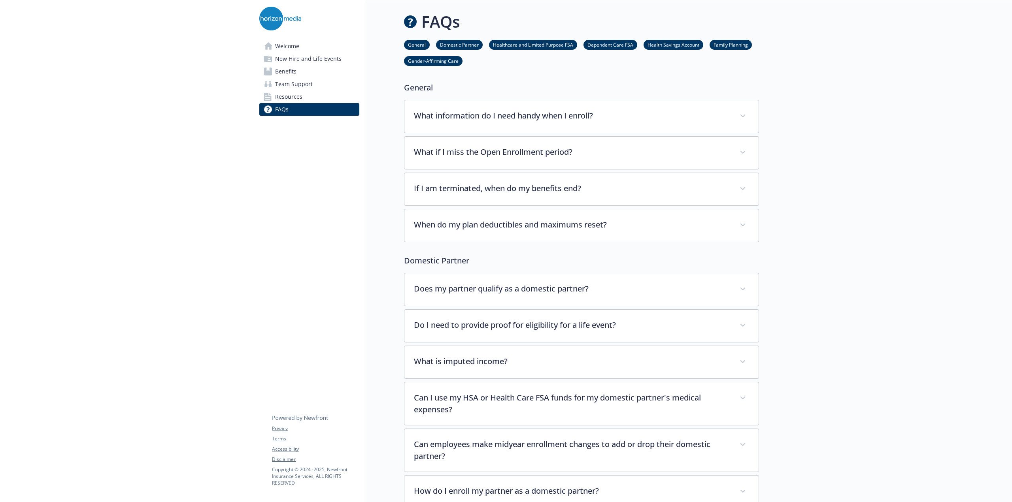
click at [590, 68] on div "General Domestic Partner Healthcare and Limited Purpose FSA Dependent Care FSA …" at bounding box center [581, 53] width 355 height 39
click at [298, 42] on link "Welcome" at bounding box center [309, 46] width 100 height 13
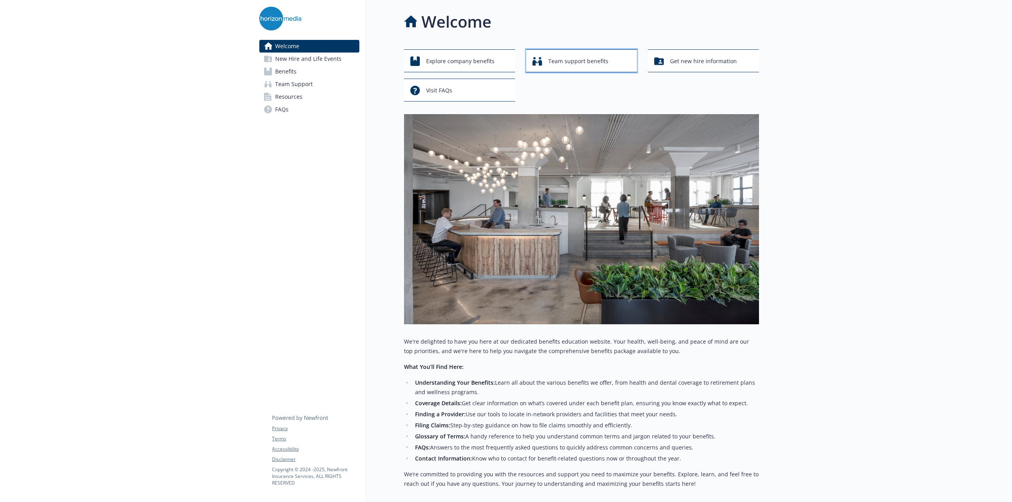
click at [569, 64] on span "Team support benefits" at bounding box center [578, 61] width 60 height 15
